Goal: Information Seeking & Learning: Learn about a topic

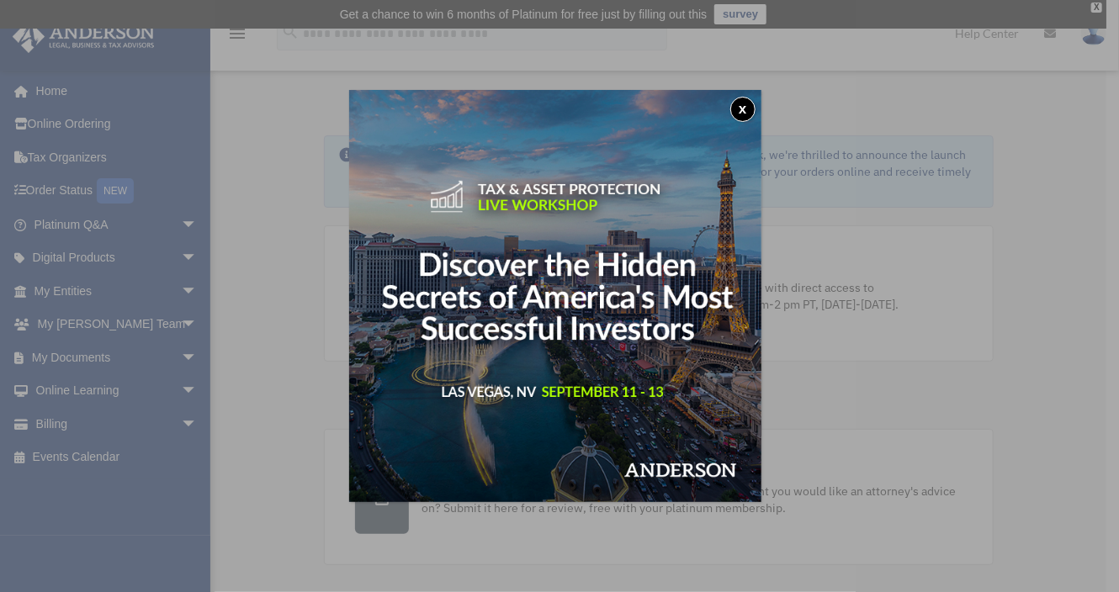
click at [751, 102] on button "x" at bounding box center [742, 109] width 25 height 25
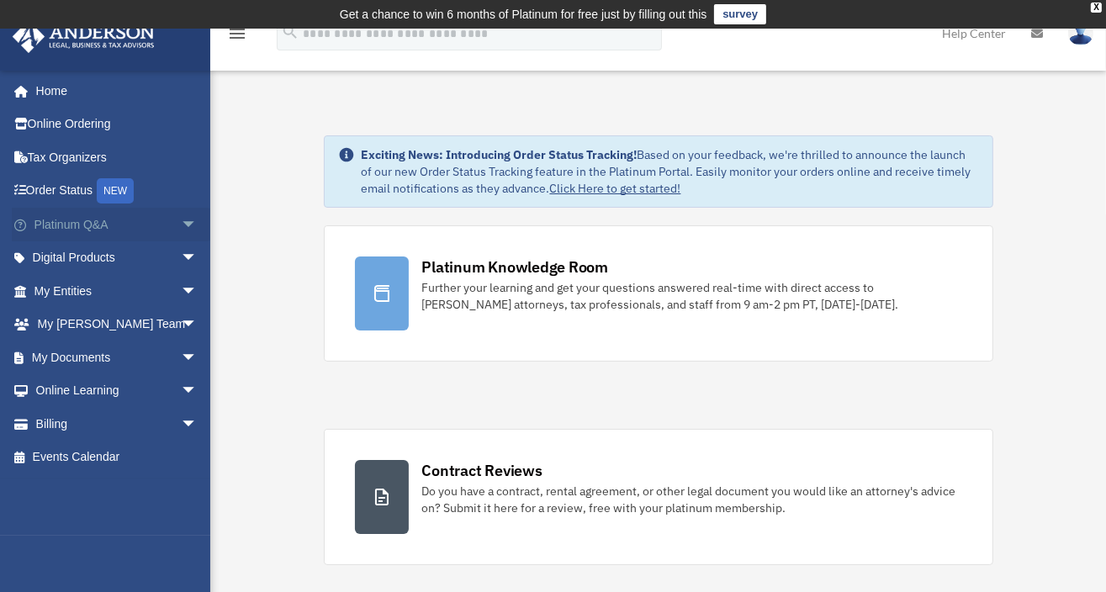
click at [98, 222] on link "Platinum Q&A arrow_drop_down" at bounding box center [117, 225] width 211 height 34
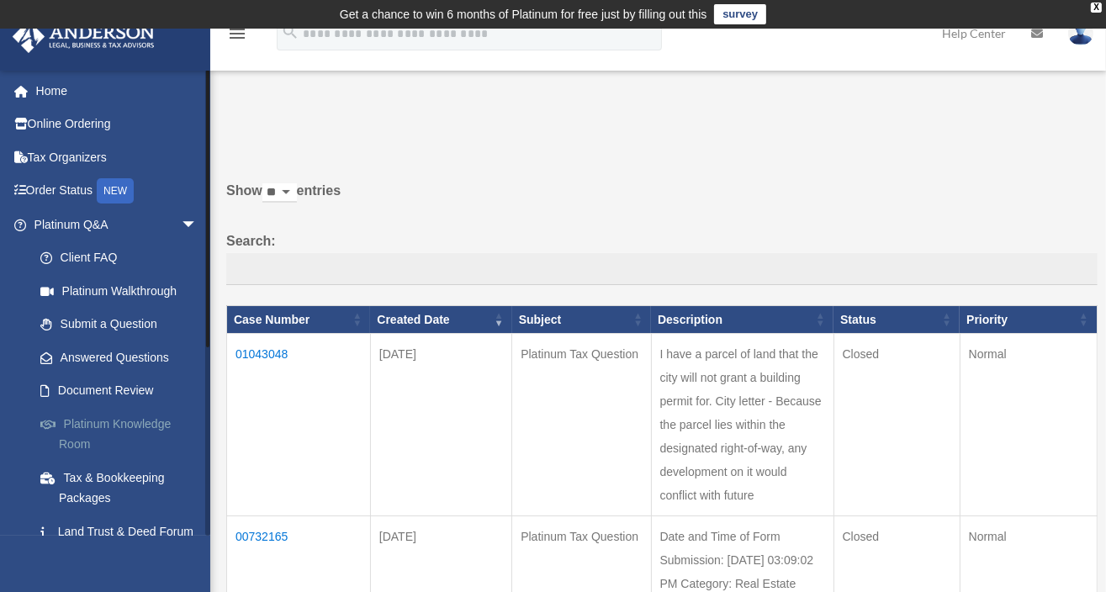
click at [109, 426] on link "Platinum Knowledge Room" at bounding box center [123, 434] width 199 height 54
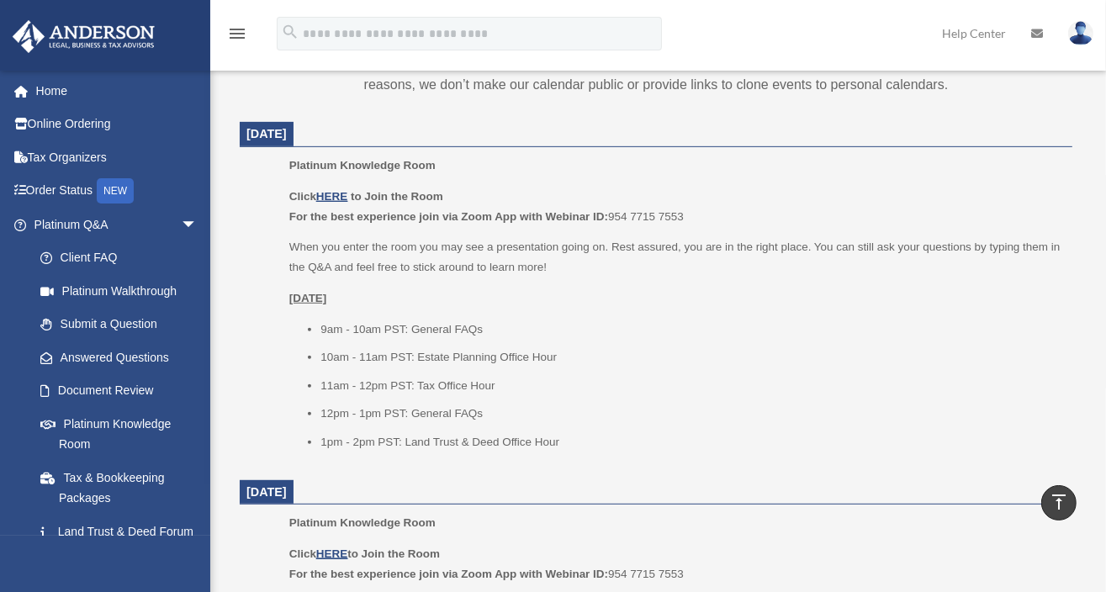
scroll to position [688, 0]
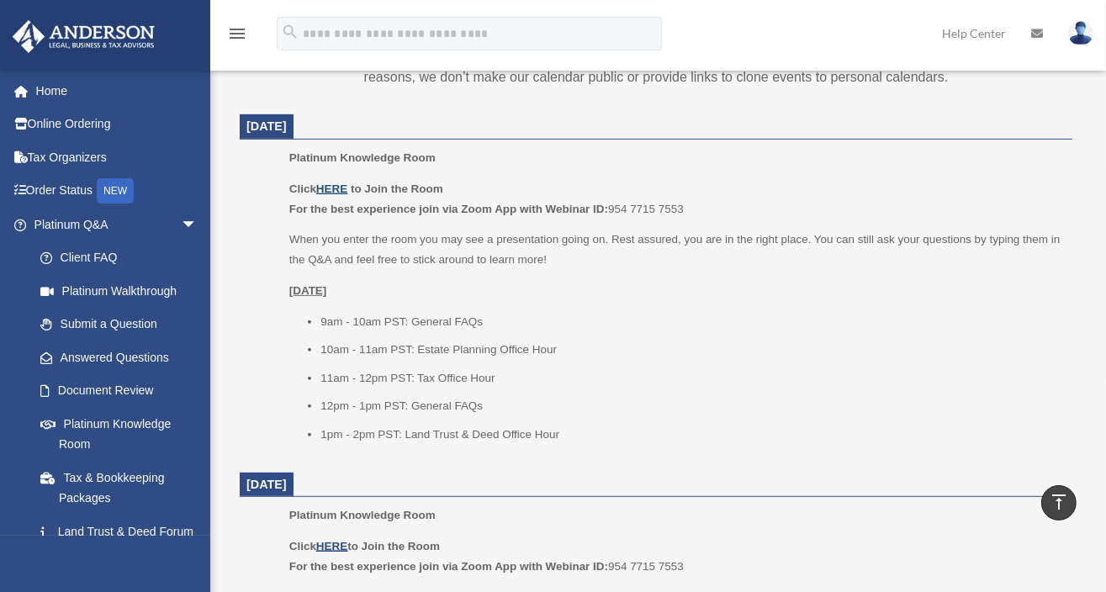
click at [333, 188] on u "HERE" at bounding box center [331, 189] width 31 height 13
click at [810, 348] on li "10am - 11am PST: Estate Planning Office Hour" at bounding box center [691, 350] width 740 height 20
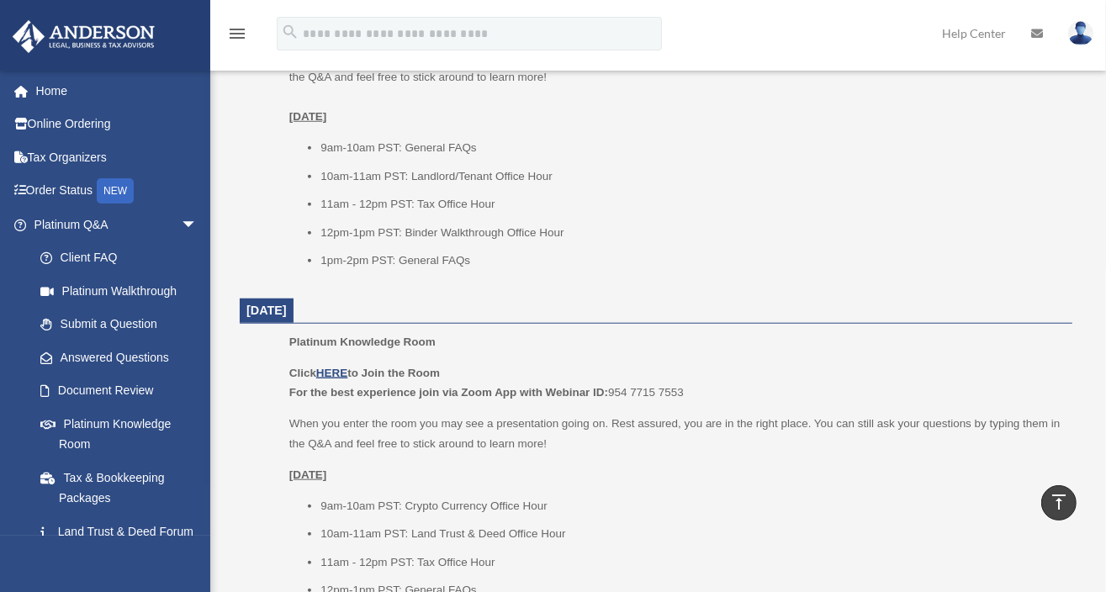
scroll to position [1175, 0]
